Goal: Information Seeking & Learning: Learn about a topic

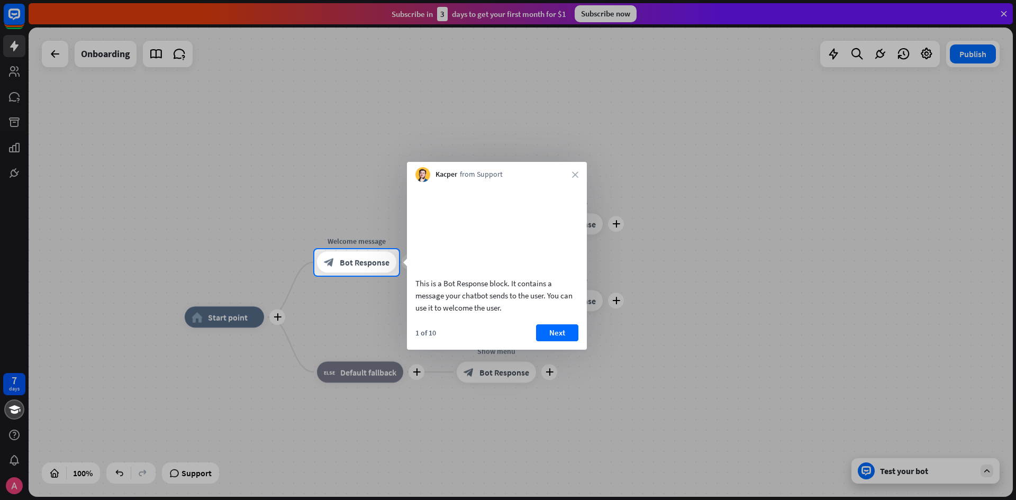
click at [484, 224] on video at bounding box center [496, 227] width 163 height 81
click at [557, 341] on button "Next" at bounding box center [557, 332] width 42 height 17
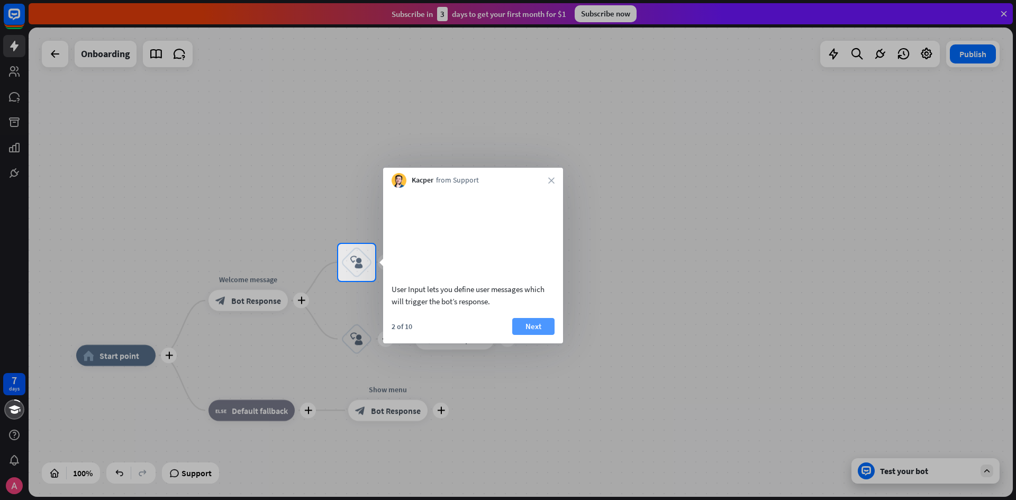
click at [532, 335] on button "Next" at bounding box center [533, 326] width 42 height 17
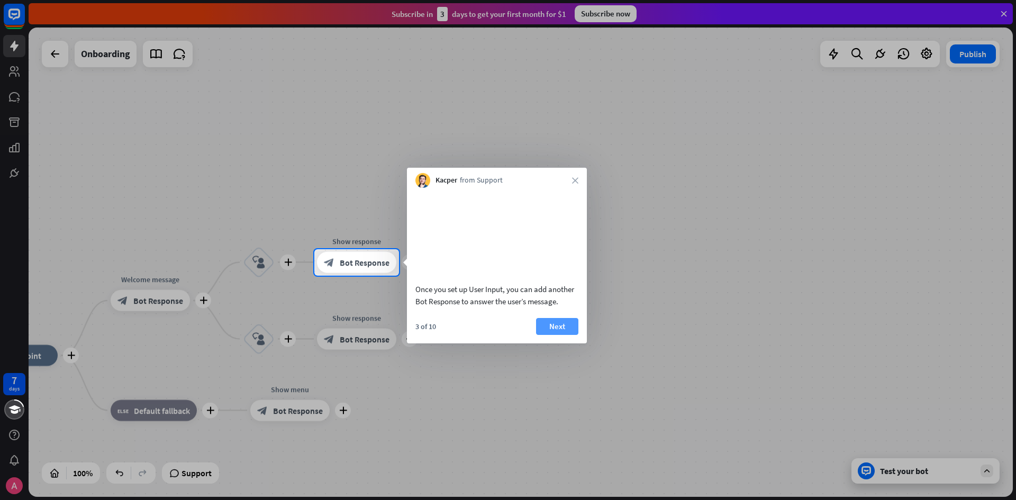
click at [555, 335] on button "Next" at bounding box center [557, 326] width 42 height 17
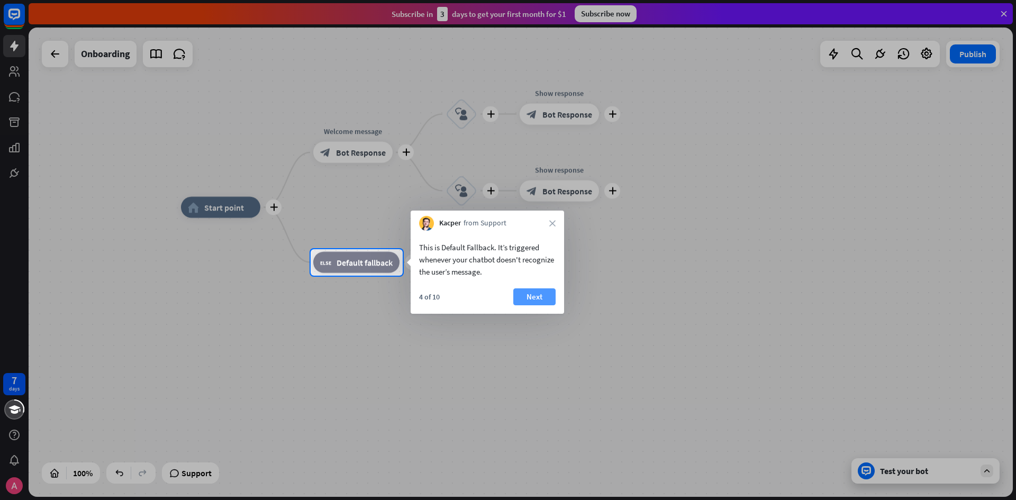
click at [526, 298] on button "Next" at bounding box center [534, 296] width 42 height 17
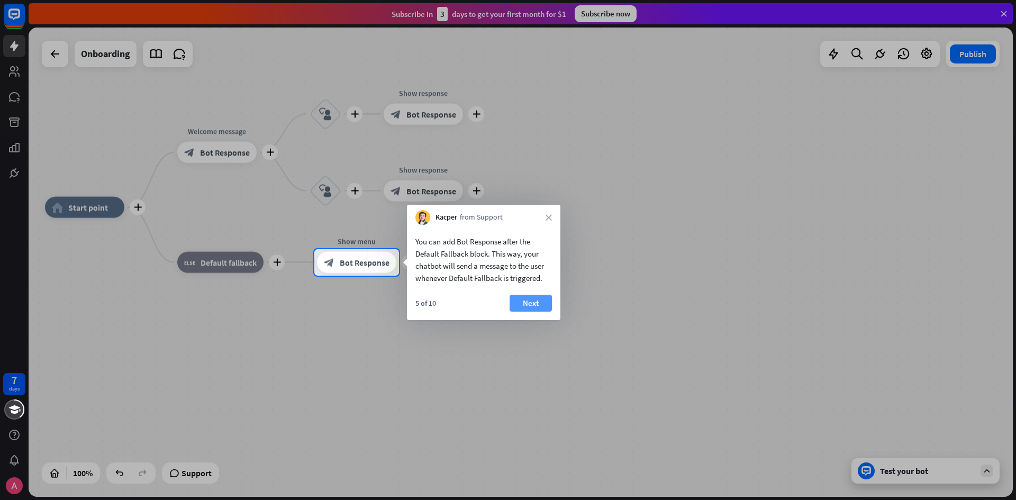
click at [544, 301] on button "Next" at bounding box center [530, 303] width 42 height 17
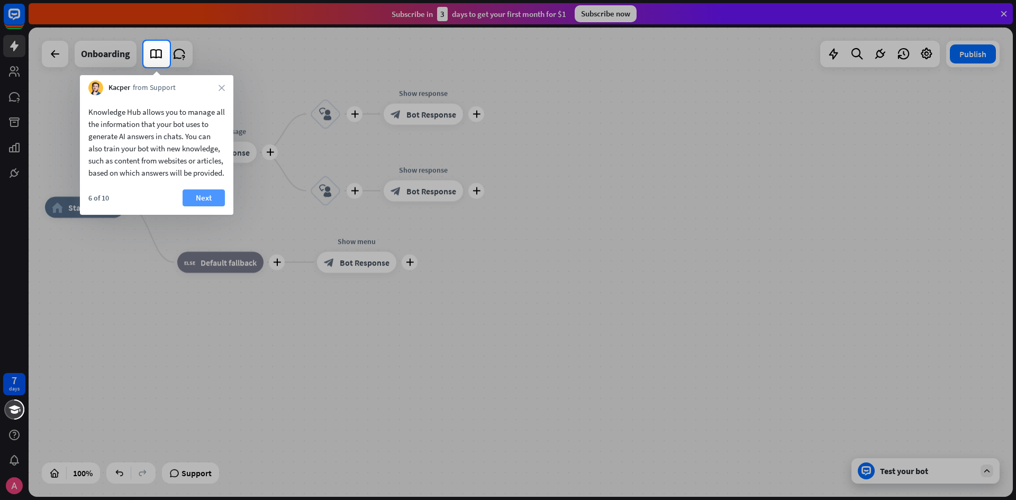
click at [210, 206] on button "Next" at bounding box center [204, 197] width 42 height 17
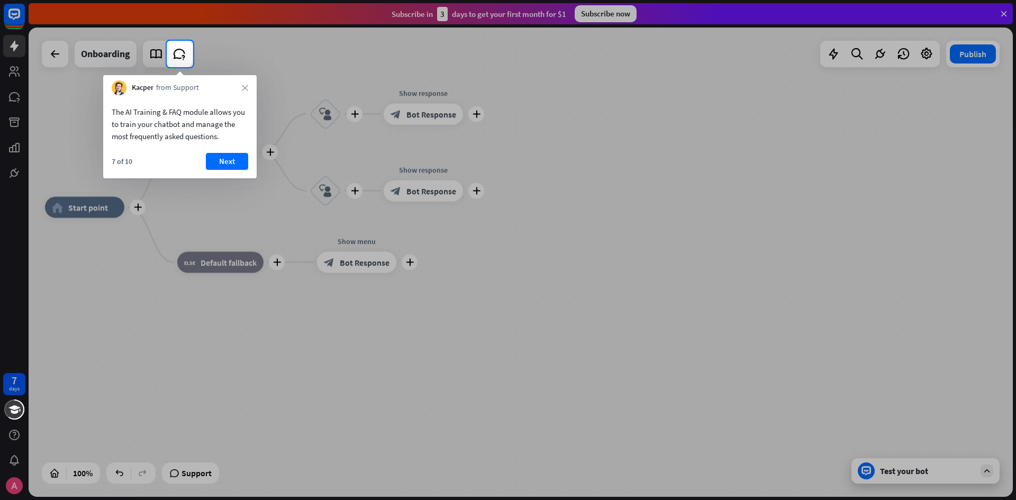
click at [56, 197] on div at bounding box center [508, 283] width 1016 height 433
drag, startPoint x: 56, startPoint y: 197, endPoint x: 150, endPoint y: 122, distance: 120.1
click at [150, 122] on body "7 days close Product Help First steps Get started with ChatBot Help Center Foll…" at bounding box center [508, 250] width 1016 height 500
click at [249, 88] on div "Kacper from Support close" at bounding box center [179, 85] width 153 height 20
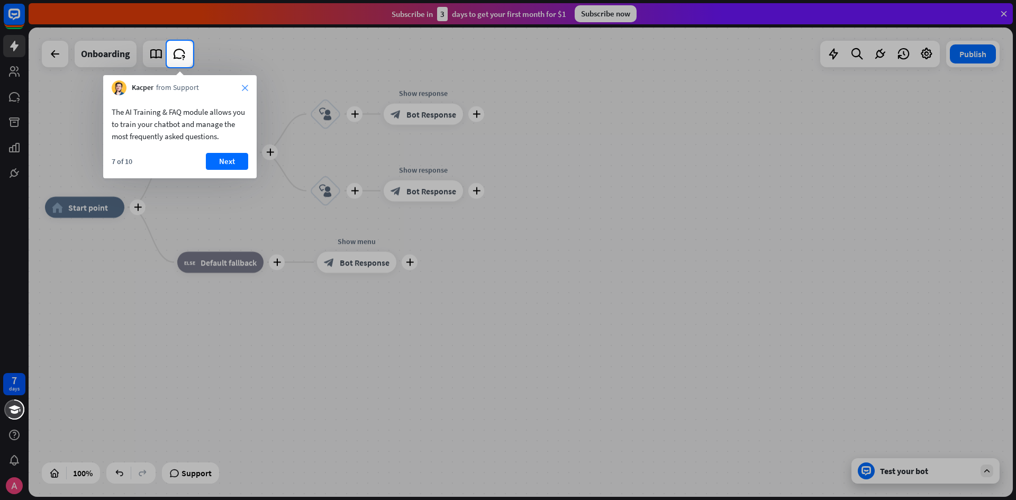
click at [245, 88] on icon "close" at bounding box center [245, 88] width 6 height 6
click at [225, 157] on button "Yes, leave" at bounding box center [216, 156] width 66 height 17
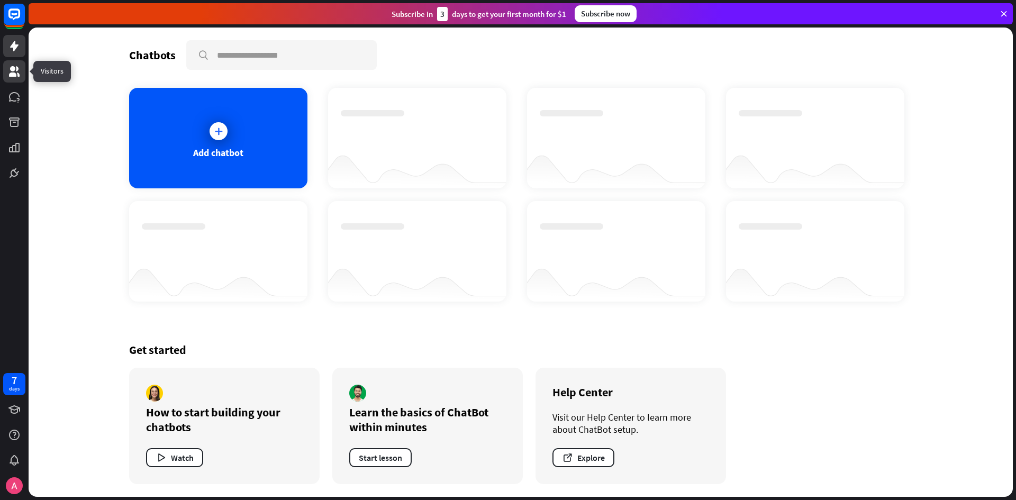
click at [7, 68] on link at bounding box center [14, 71] width 22 height 22
